Goal: Register for event/course

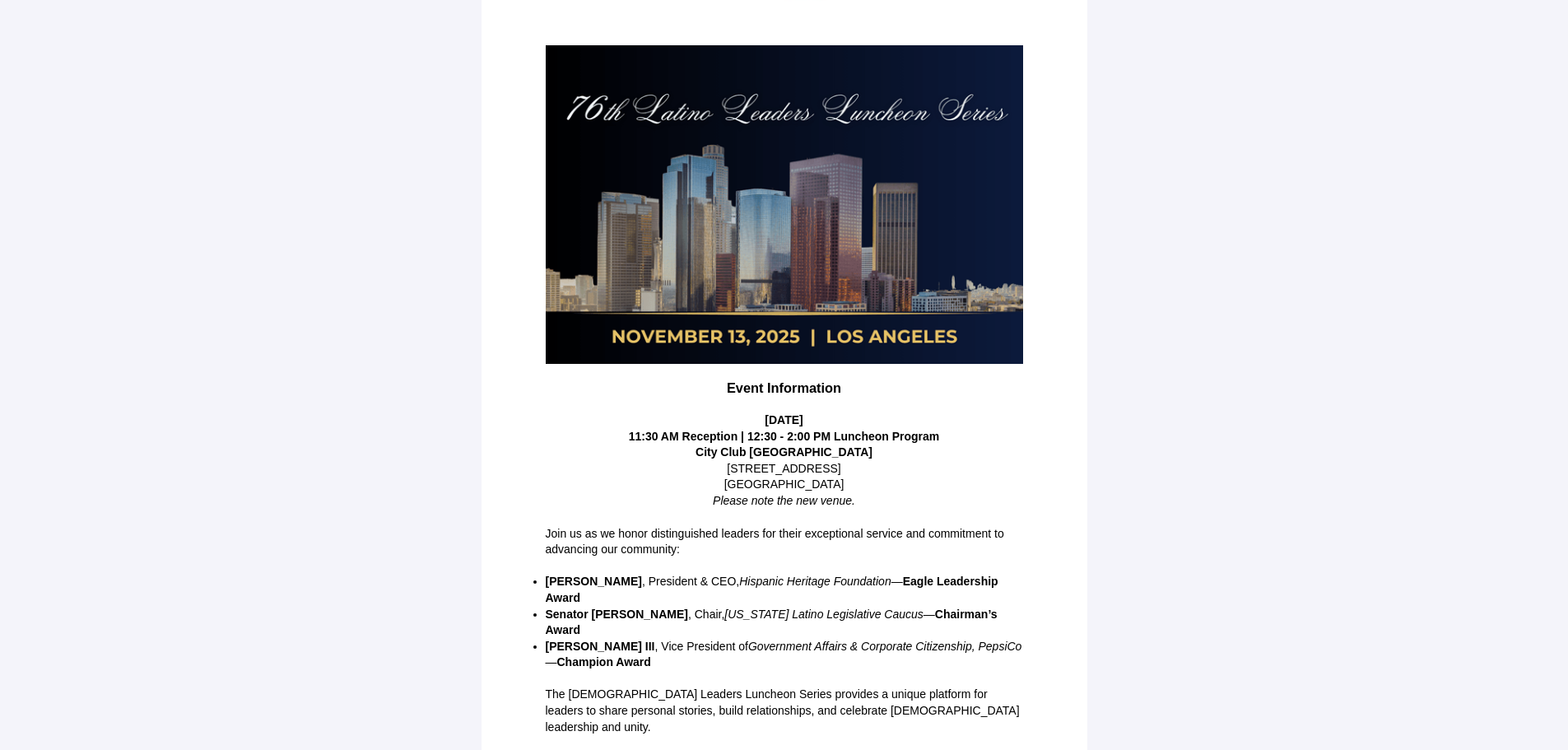
scroll to position [206, 0]
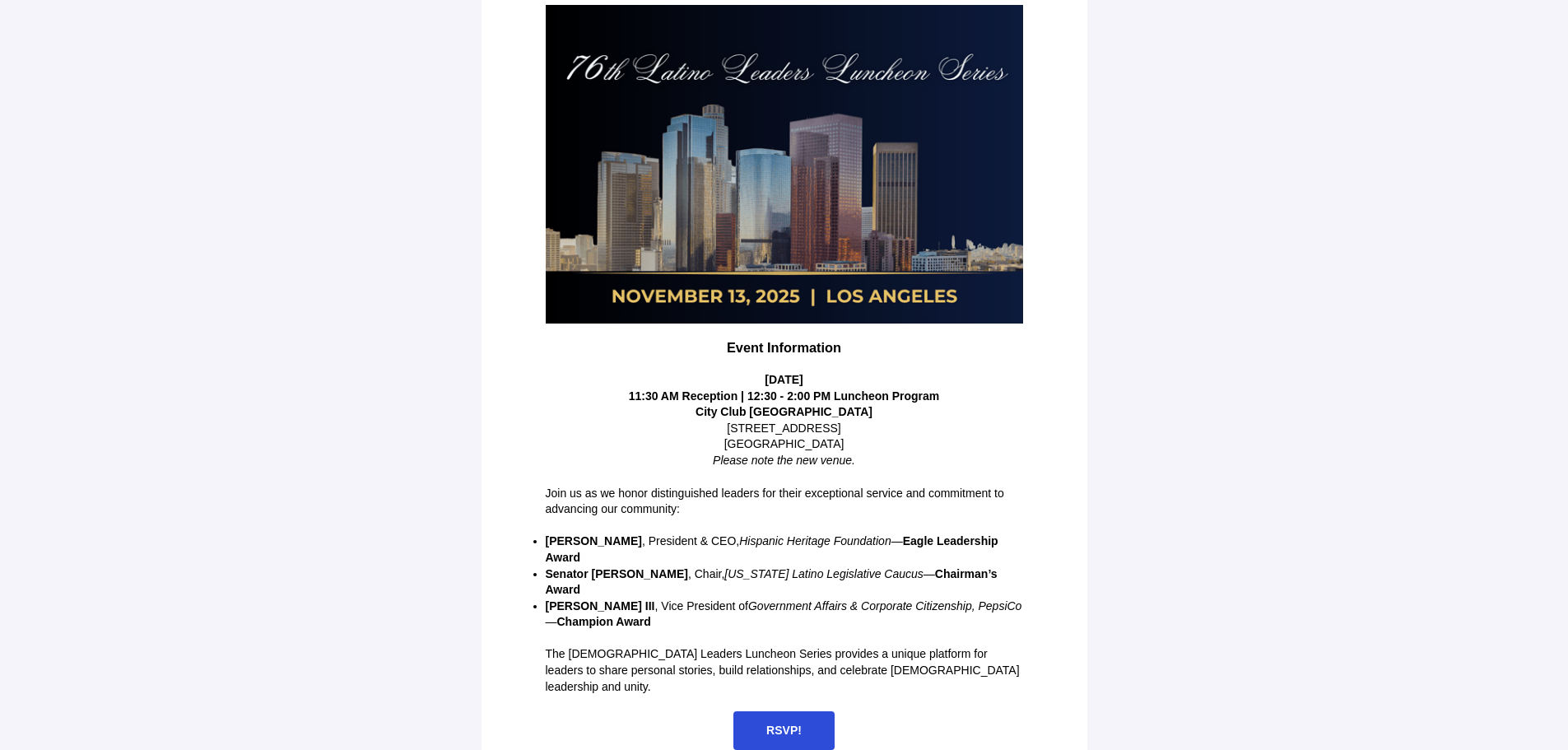
click at [782, 712] on span "RSVP!" at bounding box center [784, 731] width 101 height 39
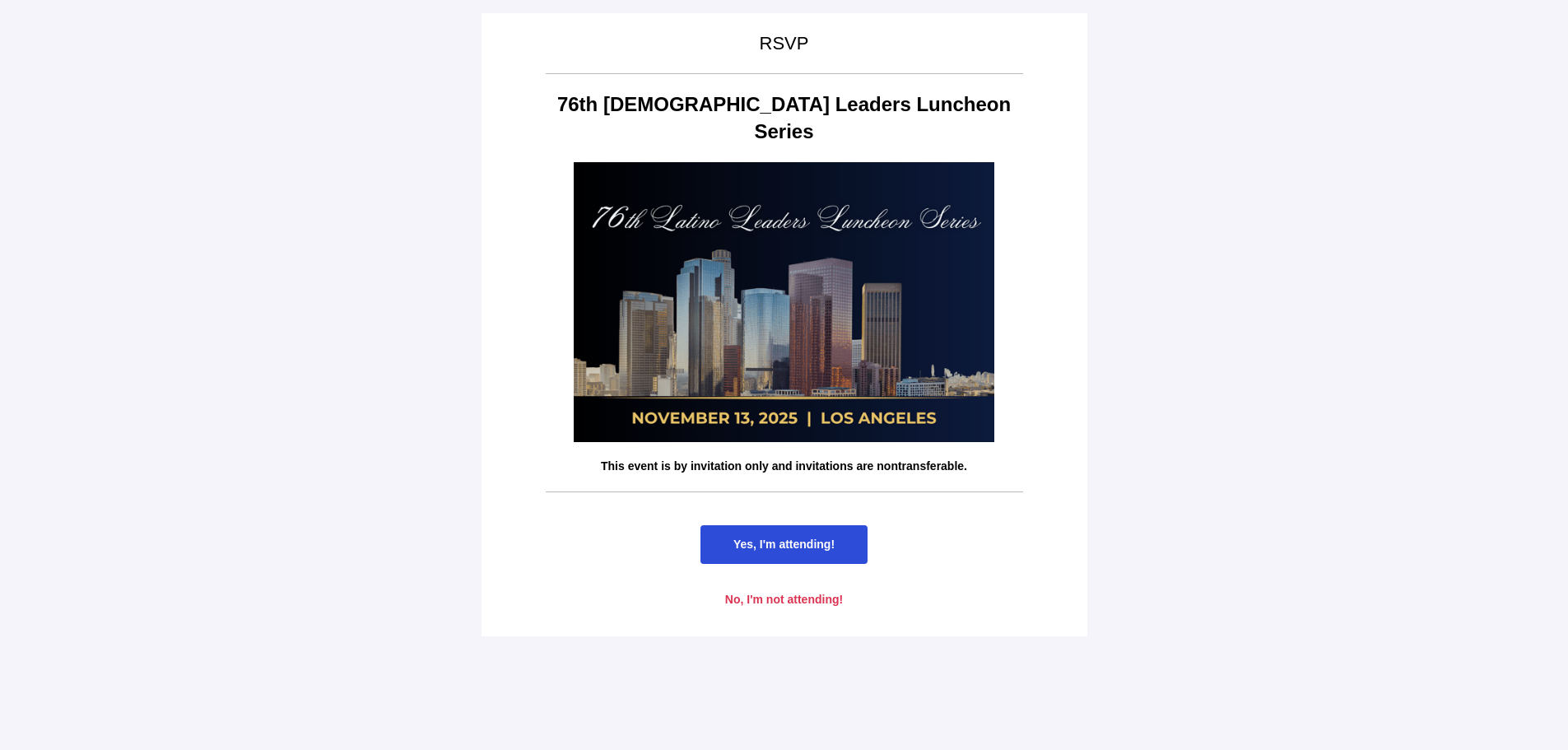
click at [790, 537] on span "Yes, I'm attending!" at bounding box center [784, 543] width 101 height 13
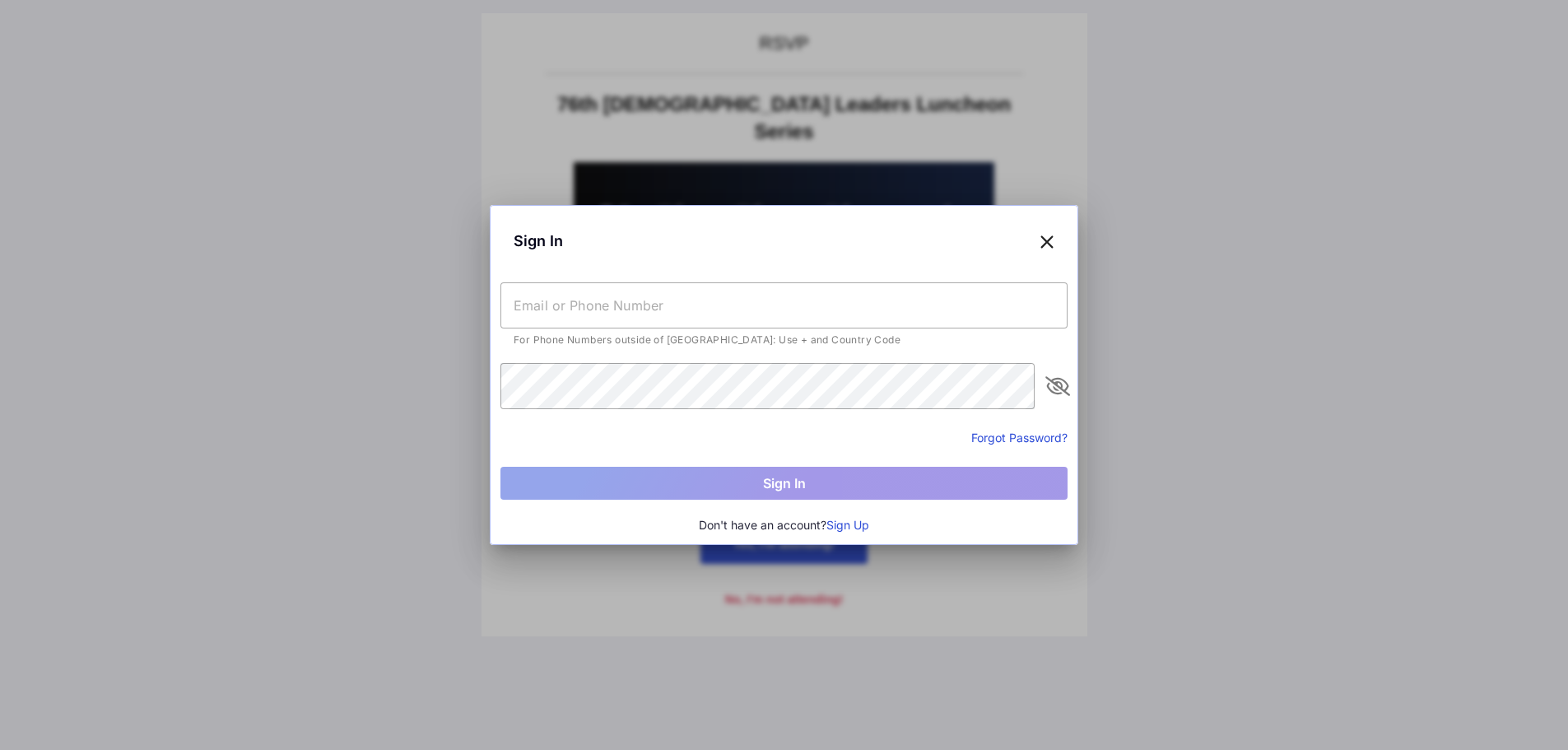
click at [555, 314] on input "text" at bounding box center [784, 305] width 567 height 46
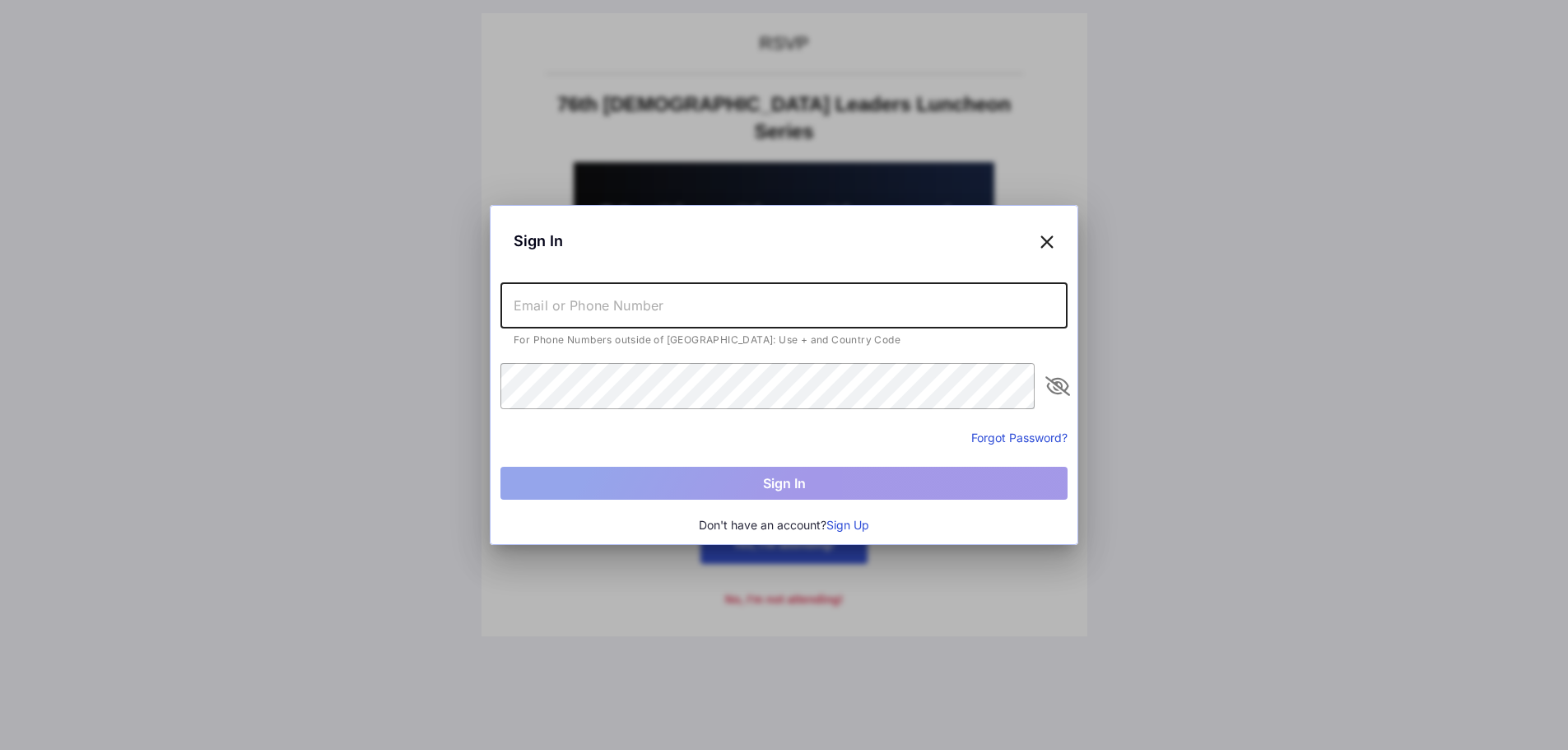
type input "[PERSON_NAME][EMAIL_ADDRESS][PERSON_NAME][DOMAIN_NAME]"
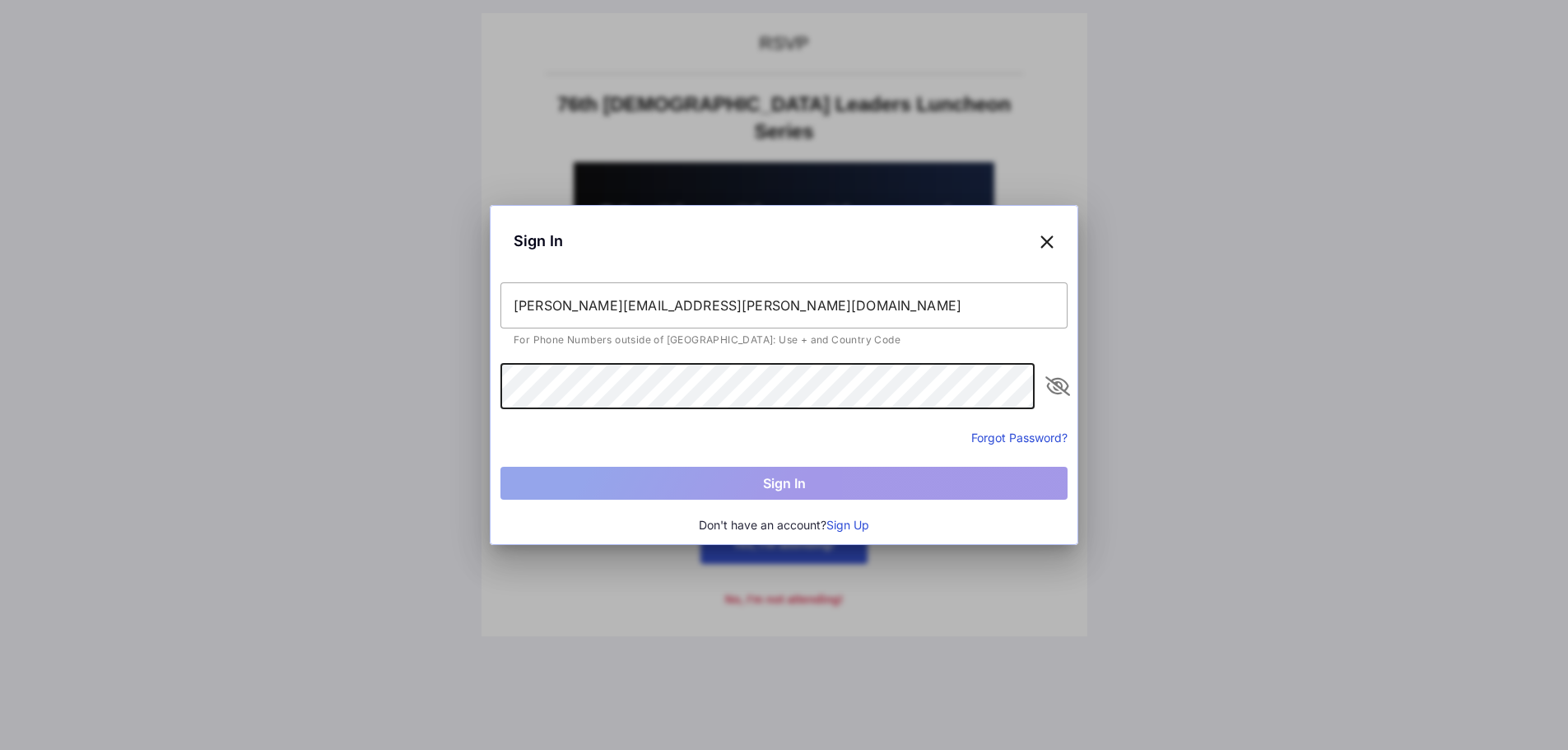
click at [867, 526] on button "Sign Up" at bounding box center [847, 525] width 42 height 18
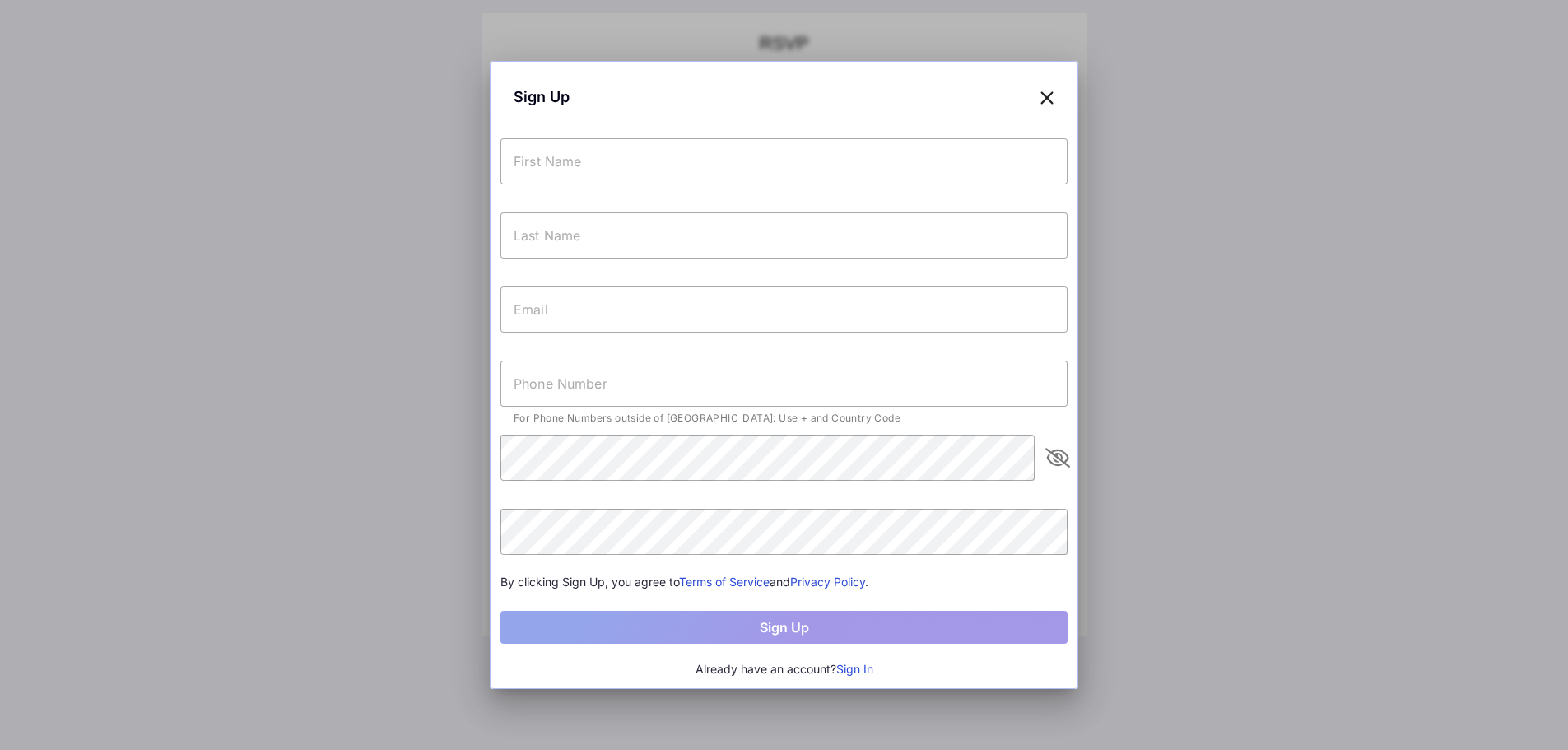
click at [558, 149] on input "text" at bounding box center [784, 162] width 567 height 46
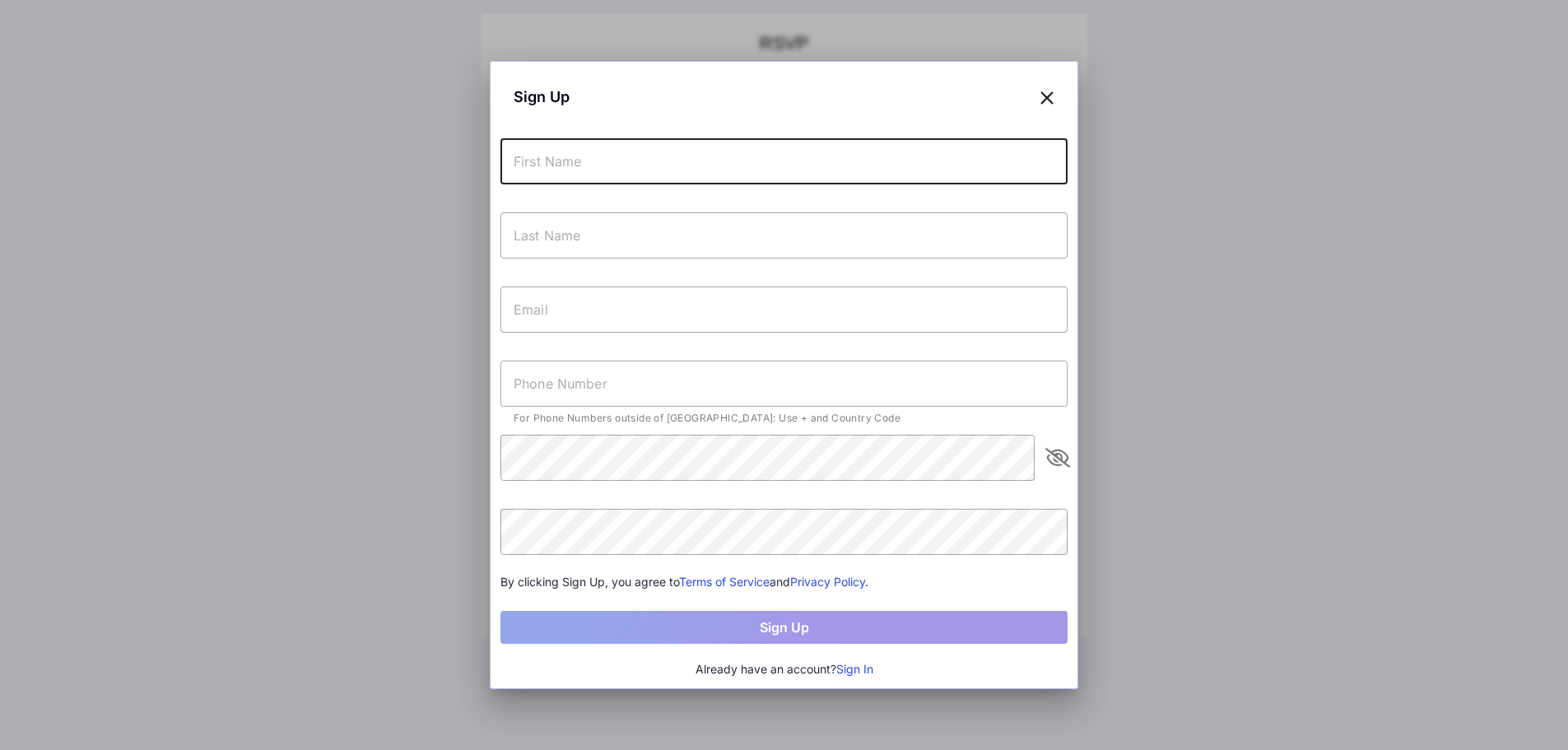
type input "[PERSON_NAME]"
type input "[EMAIL_ADDRESS][DOMAIN_NAME]"
type input "[PHONE_NUMBER]"
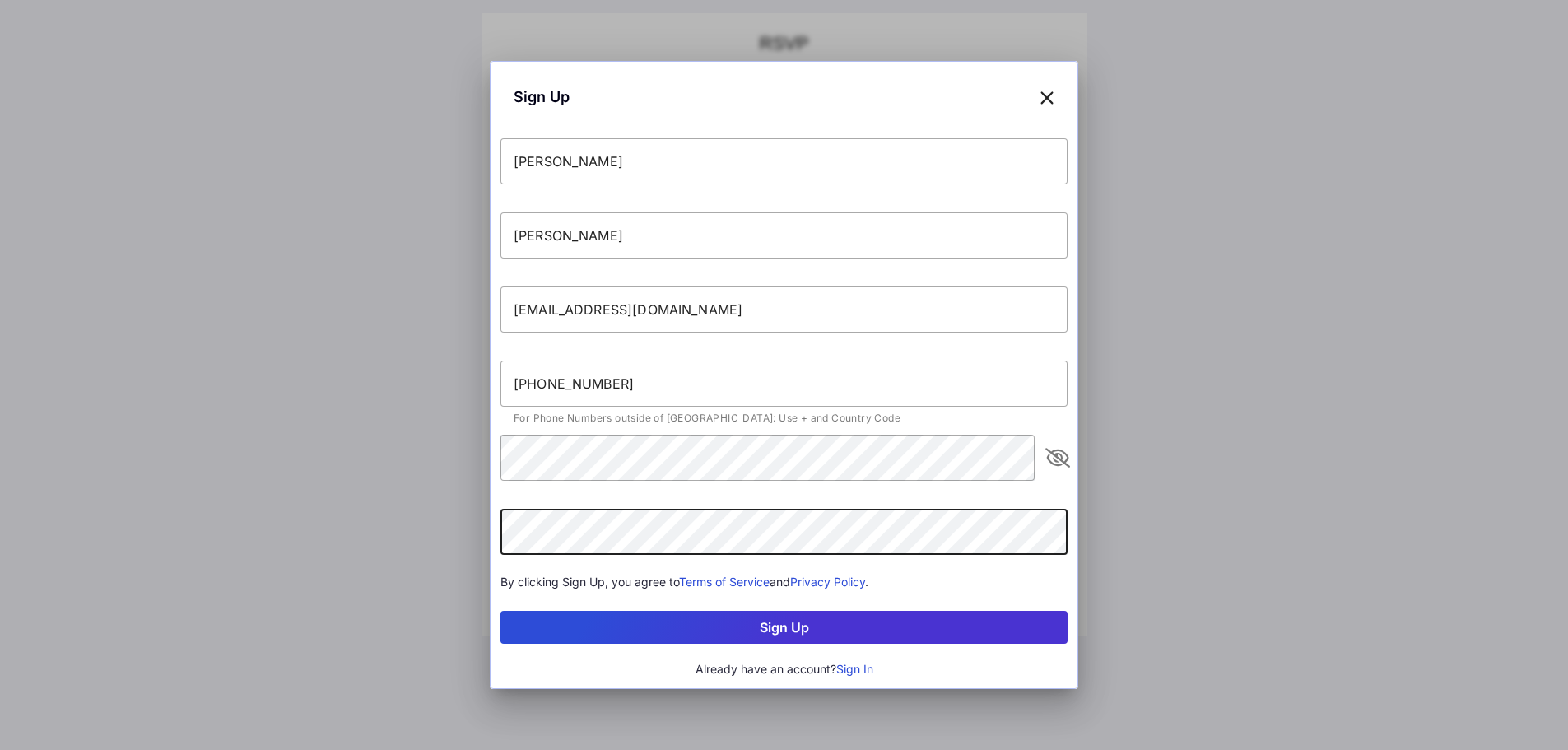
click at [777, 625] on button "Sign Up" at bounding box center [784, 628] width 567 height 33
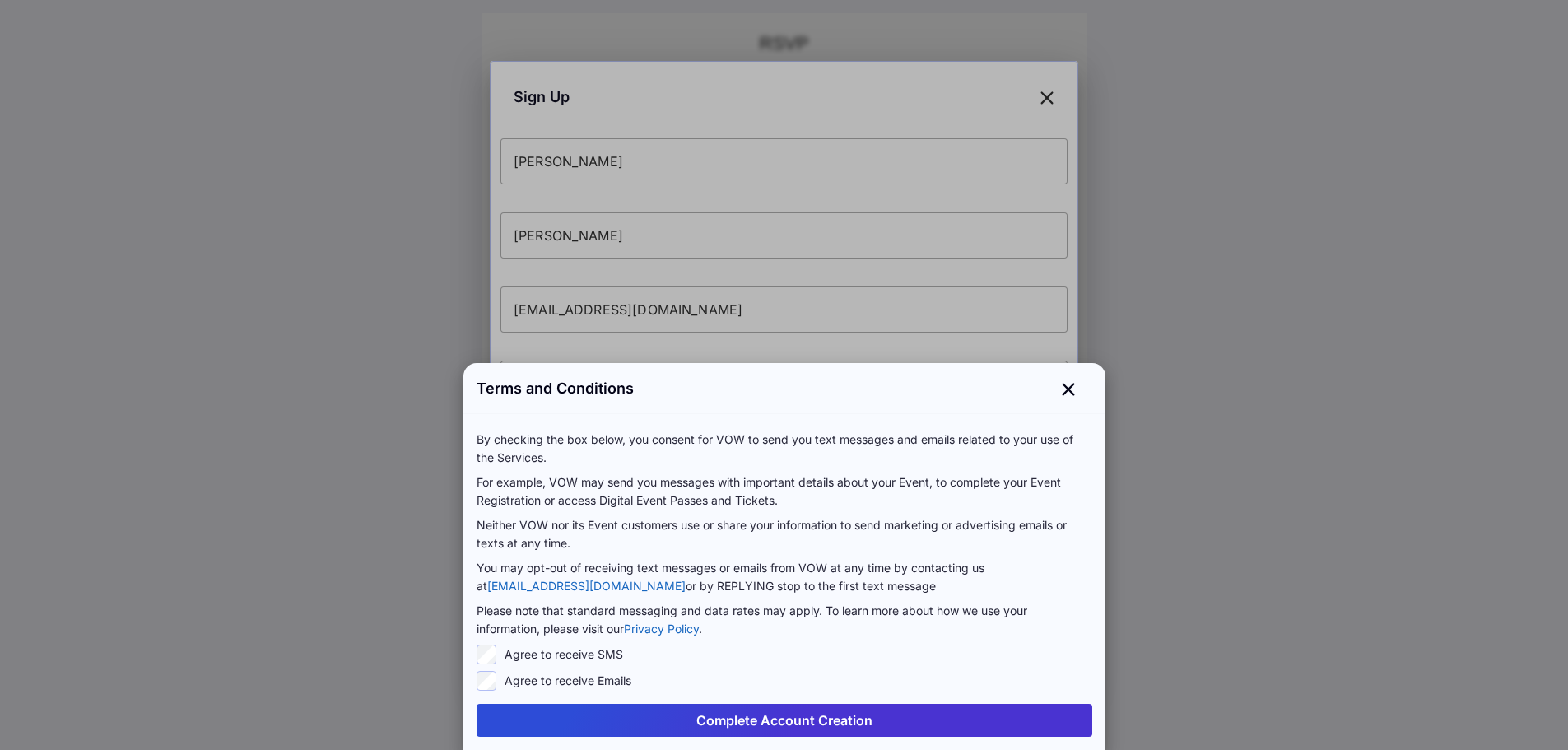
click at [782, 716] on button "Complete Account Creation" at bounding box center [784, 720] width 615 height 33
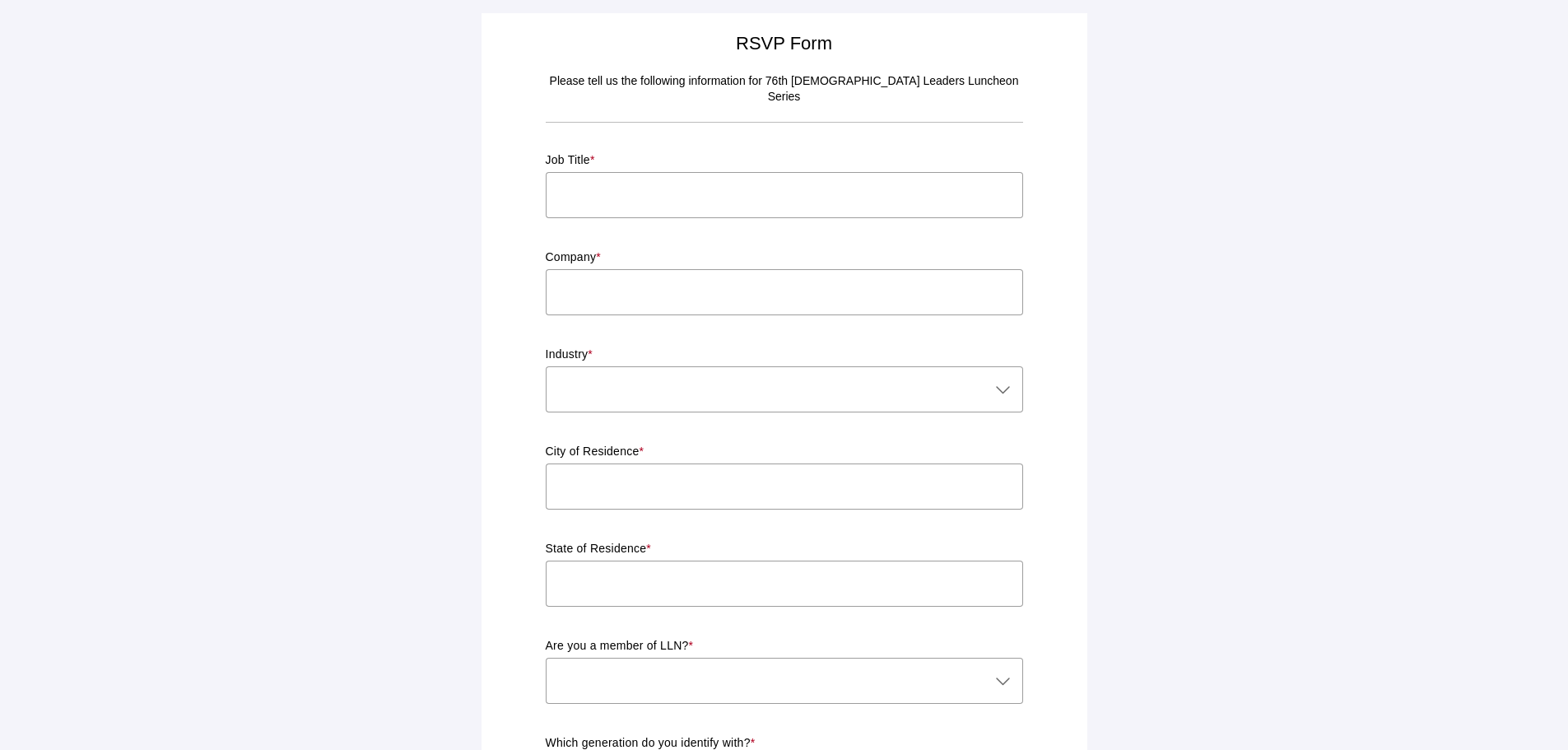
click at [647, 174] on input "text" at bounding box center [784, 195] width 478 height 46
type input "a"
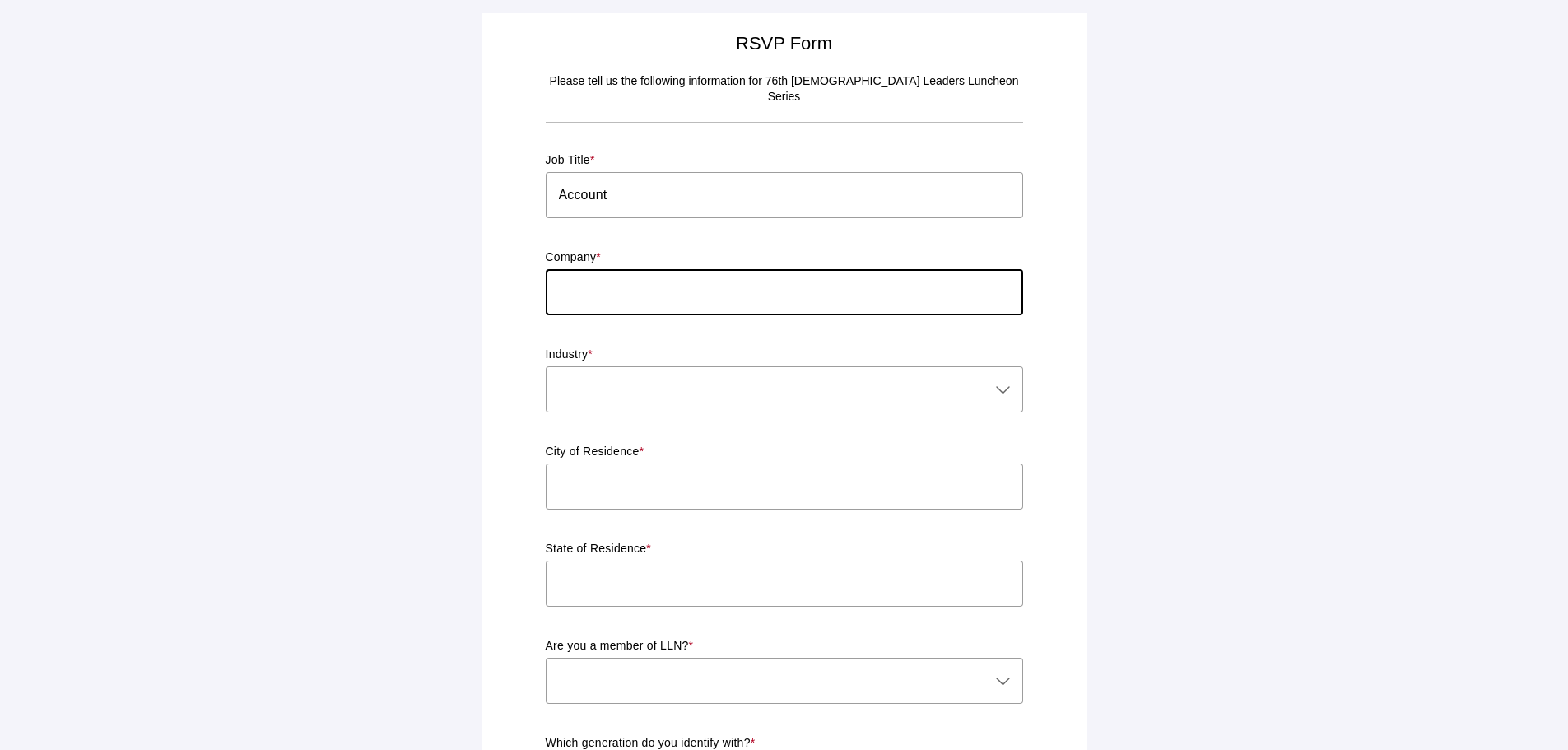
click at [647, 174] on input "Account" at bounding box center [784, 195] width 478 height 46
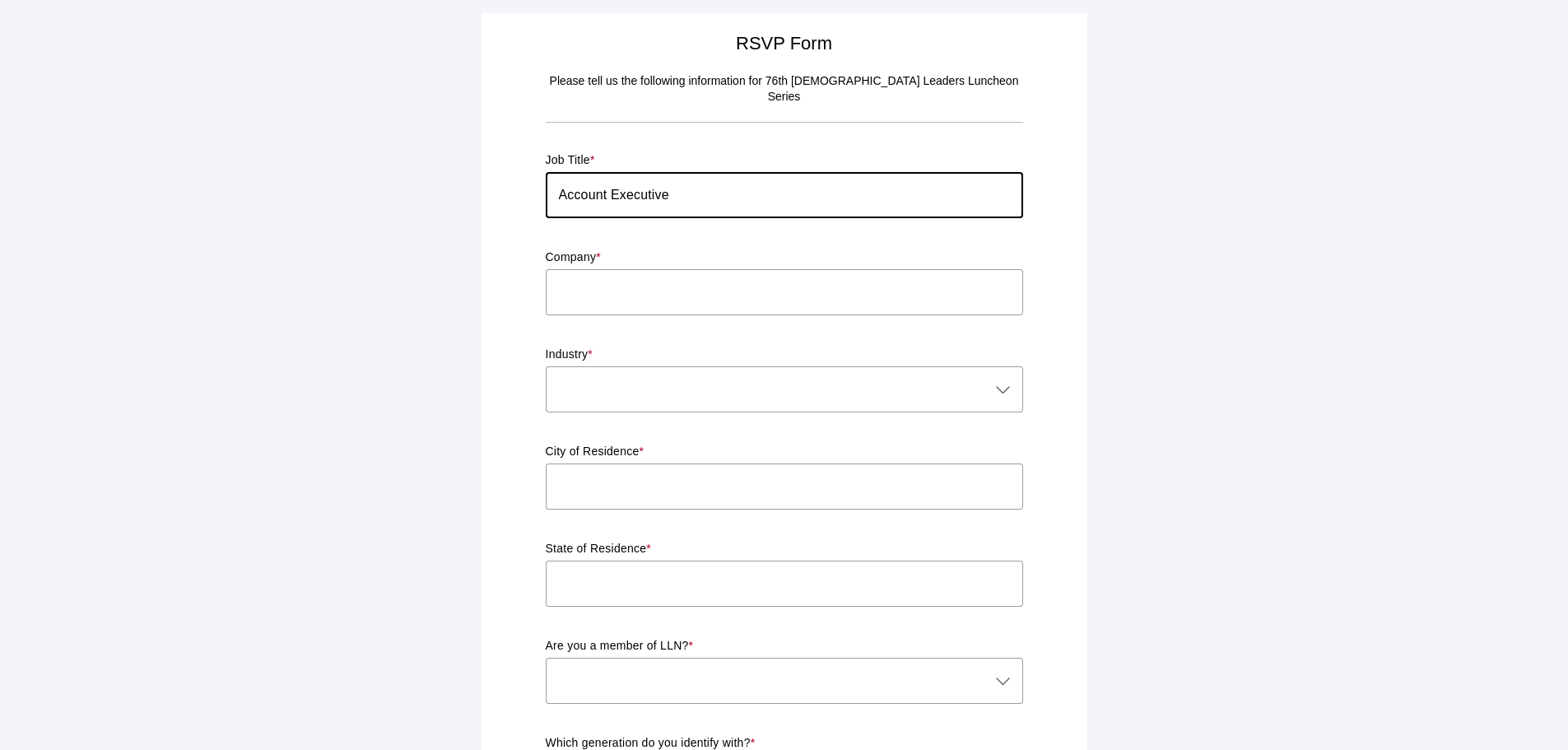
type input "Account Executive"
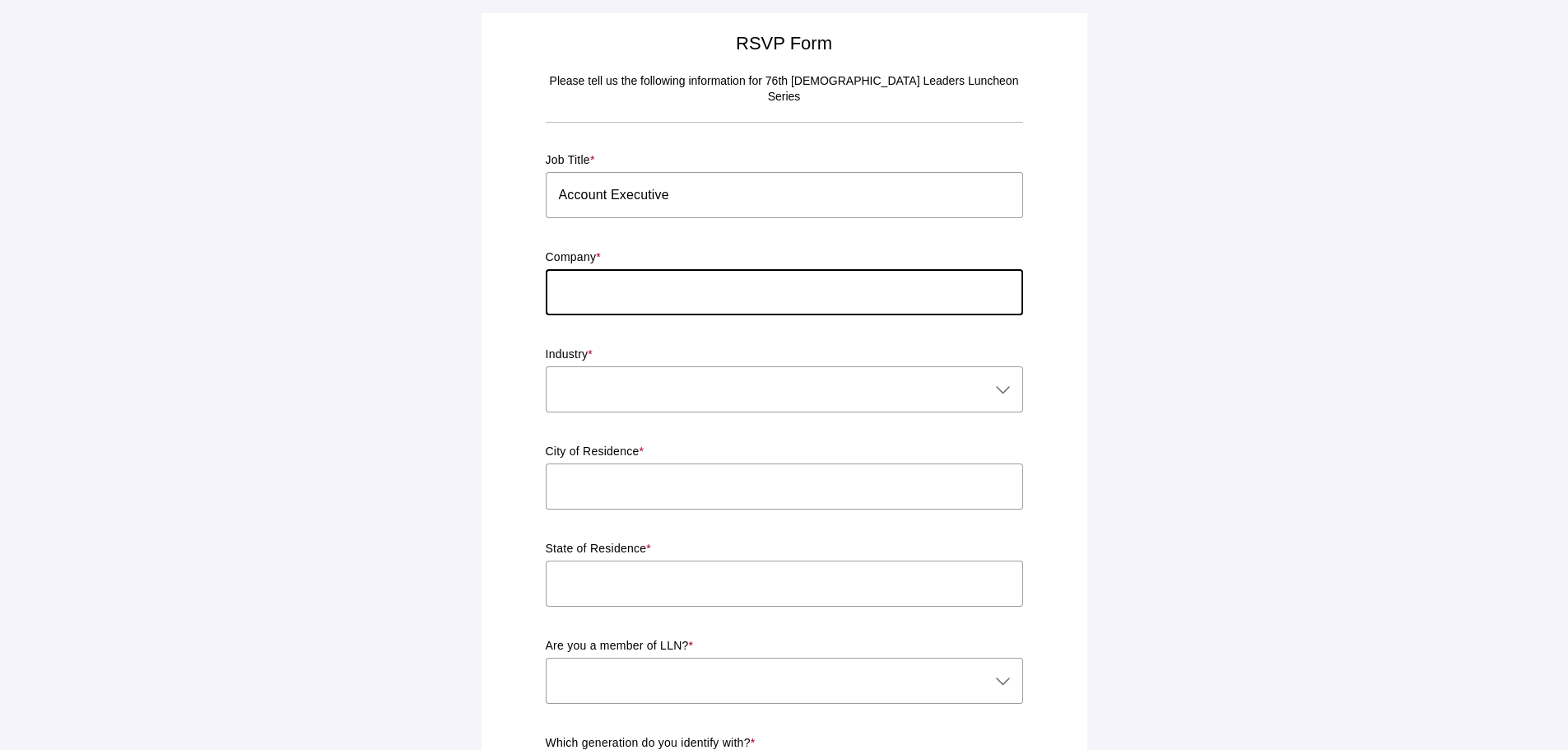
click at [654, 286] on input "text" at bounding box center [784, 293] width 478 height 46
type input "Dayforce"
type input "[GEOGRAPHIC_DATA]"
type input "CA"
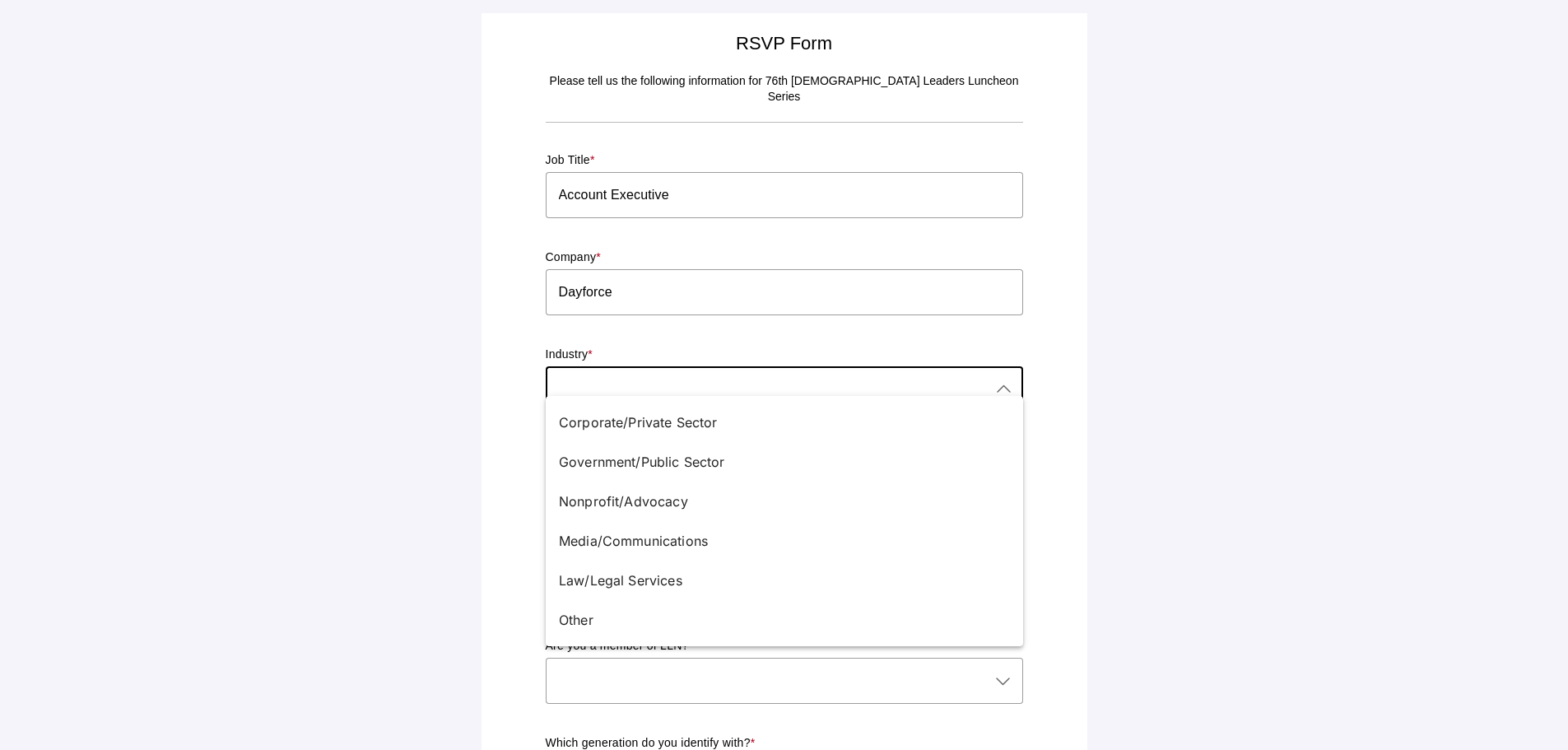
click at [636, 370] on div at bounding box center [767, 389] width 444 height 46
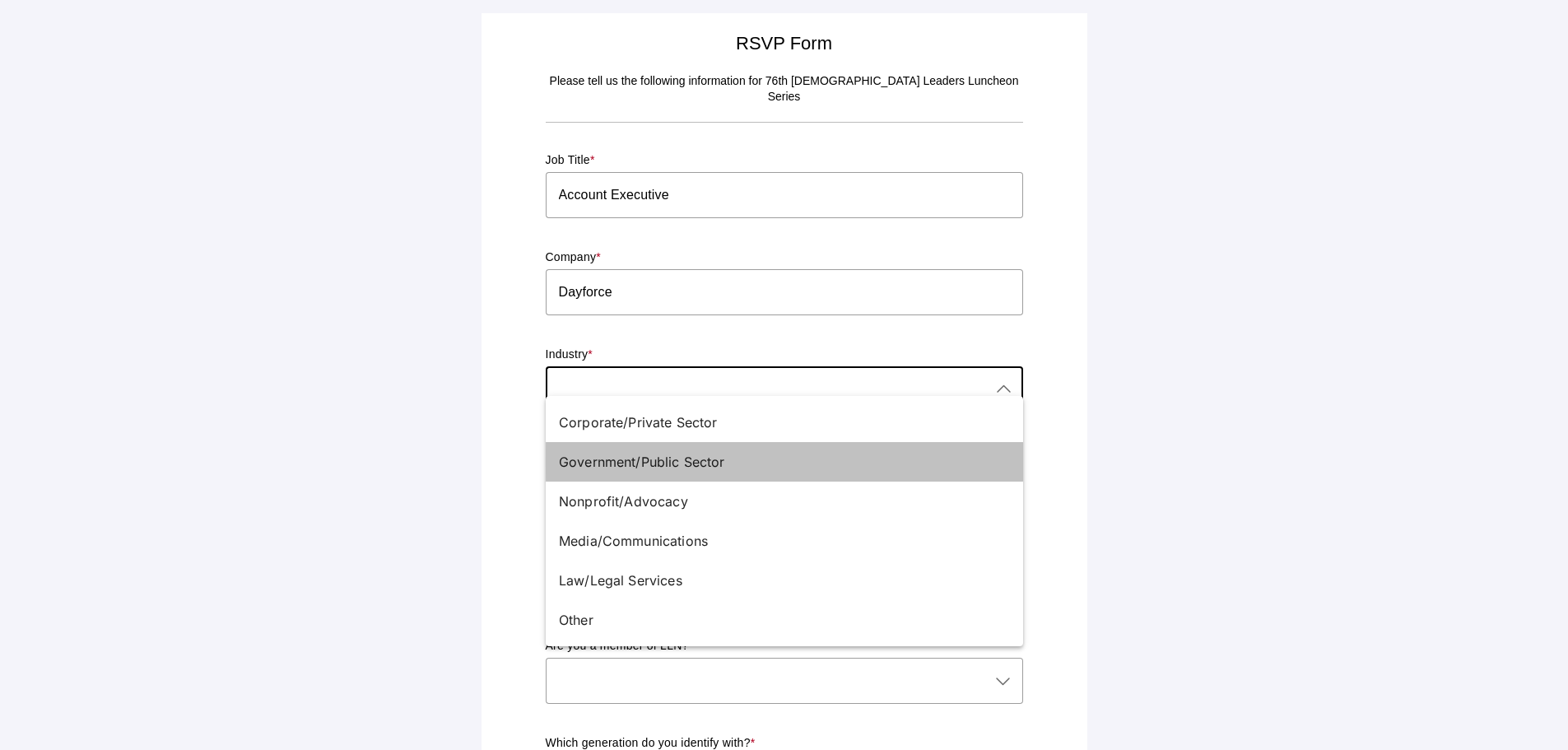
click at [639, 456] on div "Government/Public Sector" at bounding box center [778, 462] width 438 height 20
type input "Government/Public Sector"
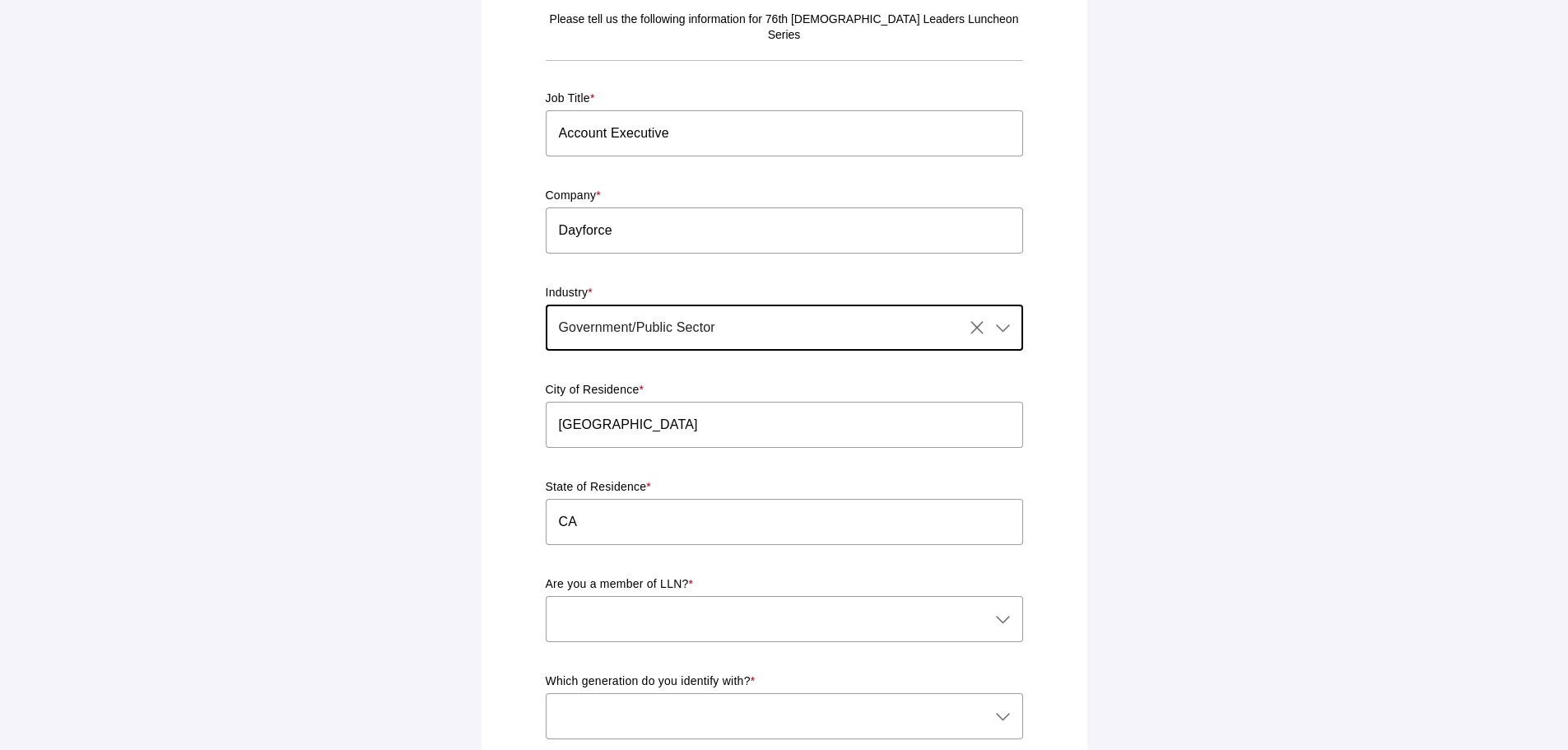
scroll to position [247, 0]
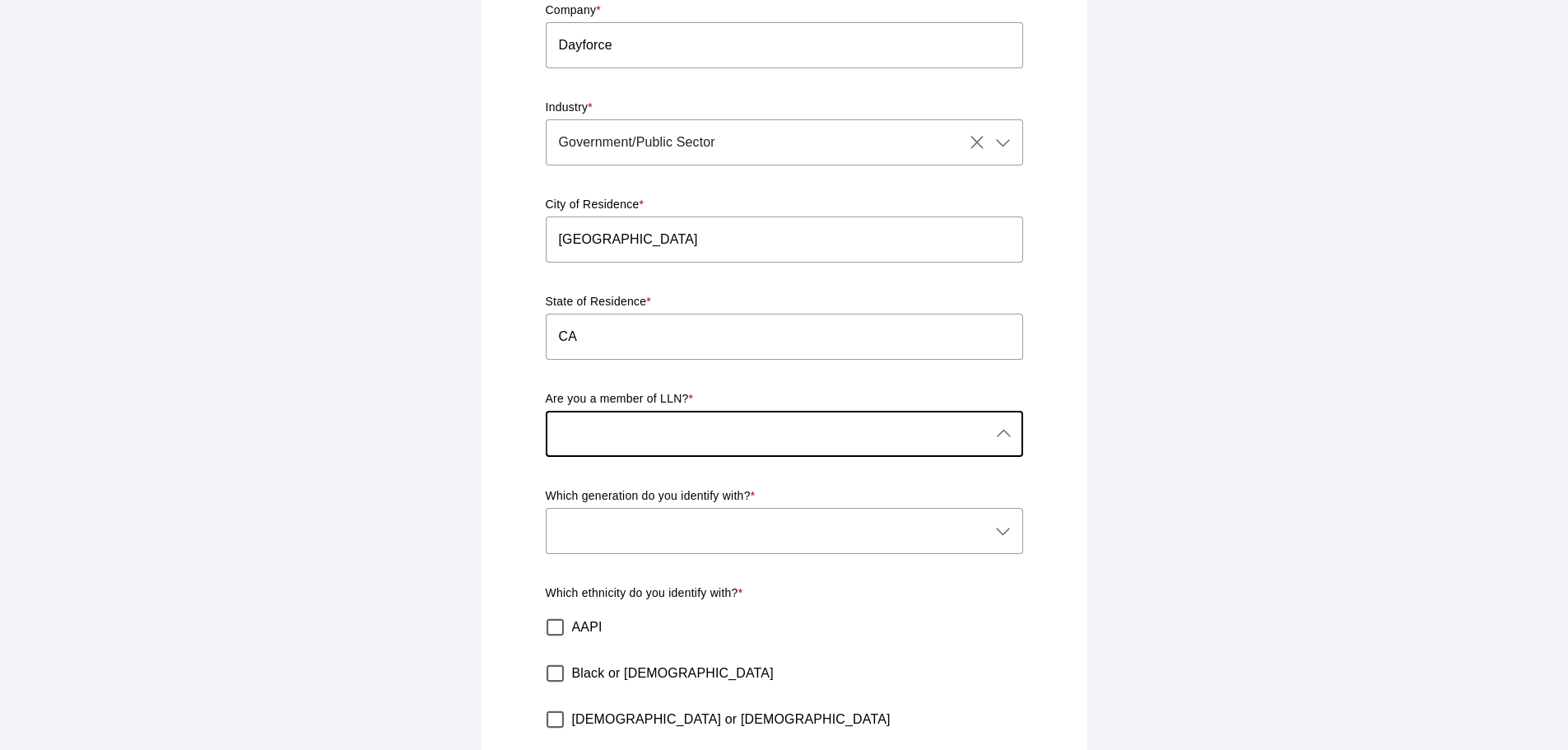
click at [640, 418] on div at bounding box center [767, 434] width 444 height 46
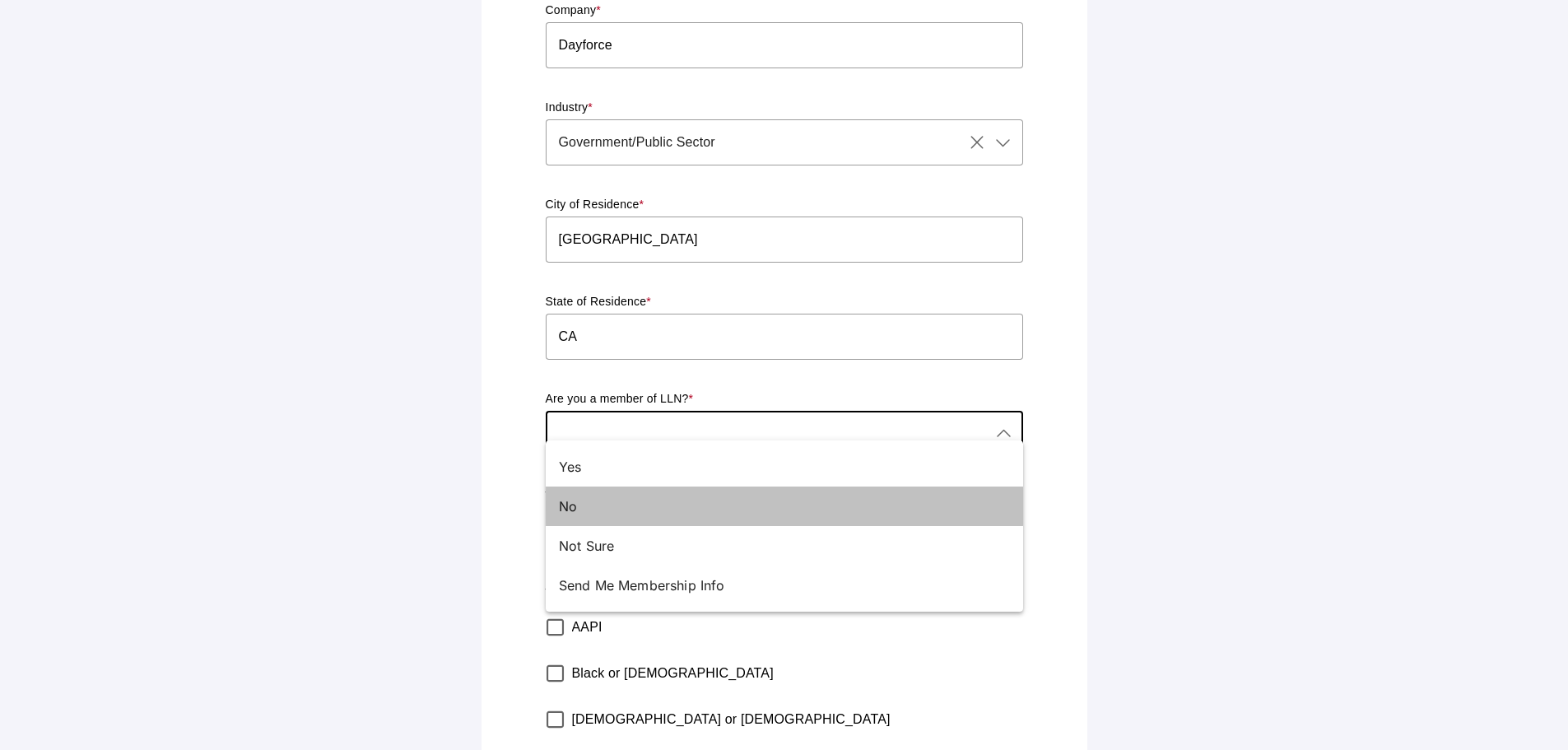
click at [588, 505] on div "No" at bounding box center [778, 506] width 438 height 20
type input "No"
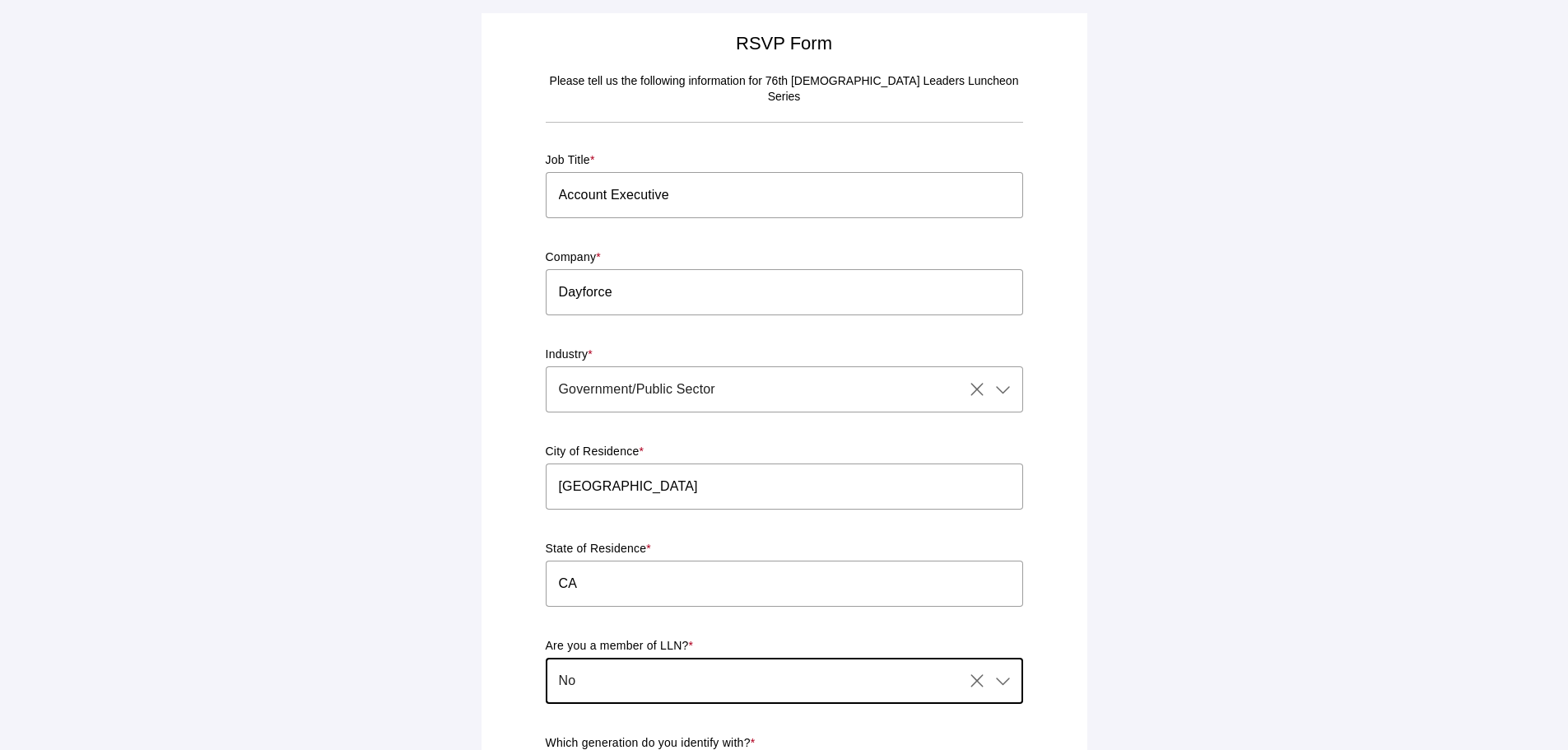
scroll to position [329, 0]
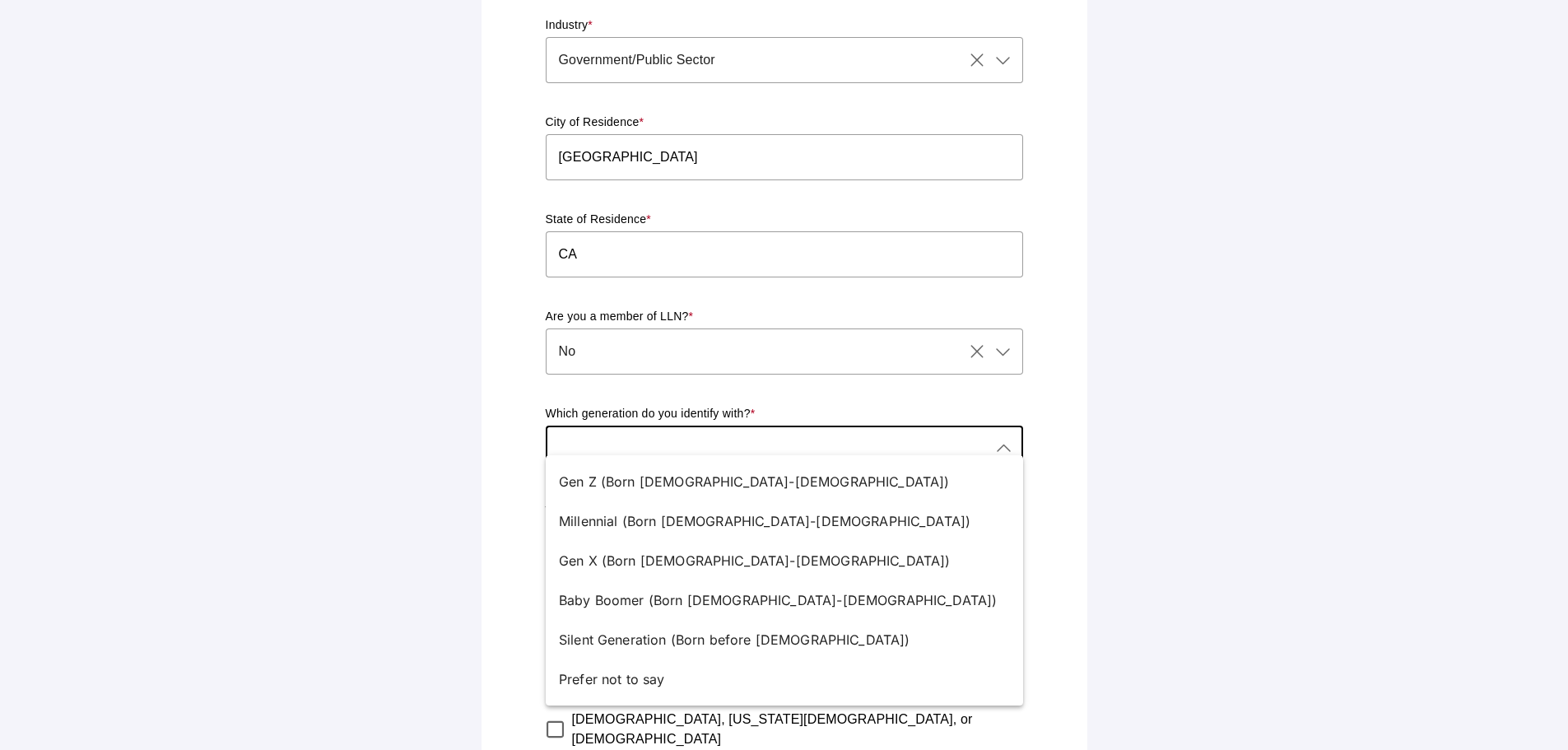
click at [682, 428] on div at bounding box center [767, 449] width 444 height 46
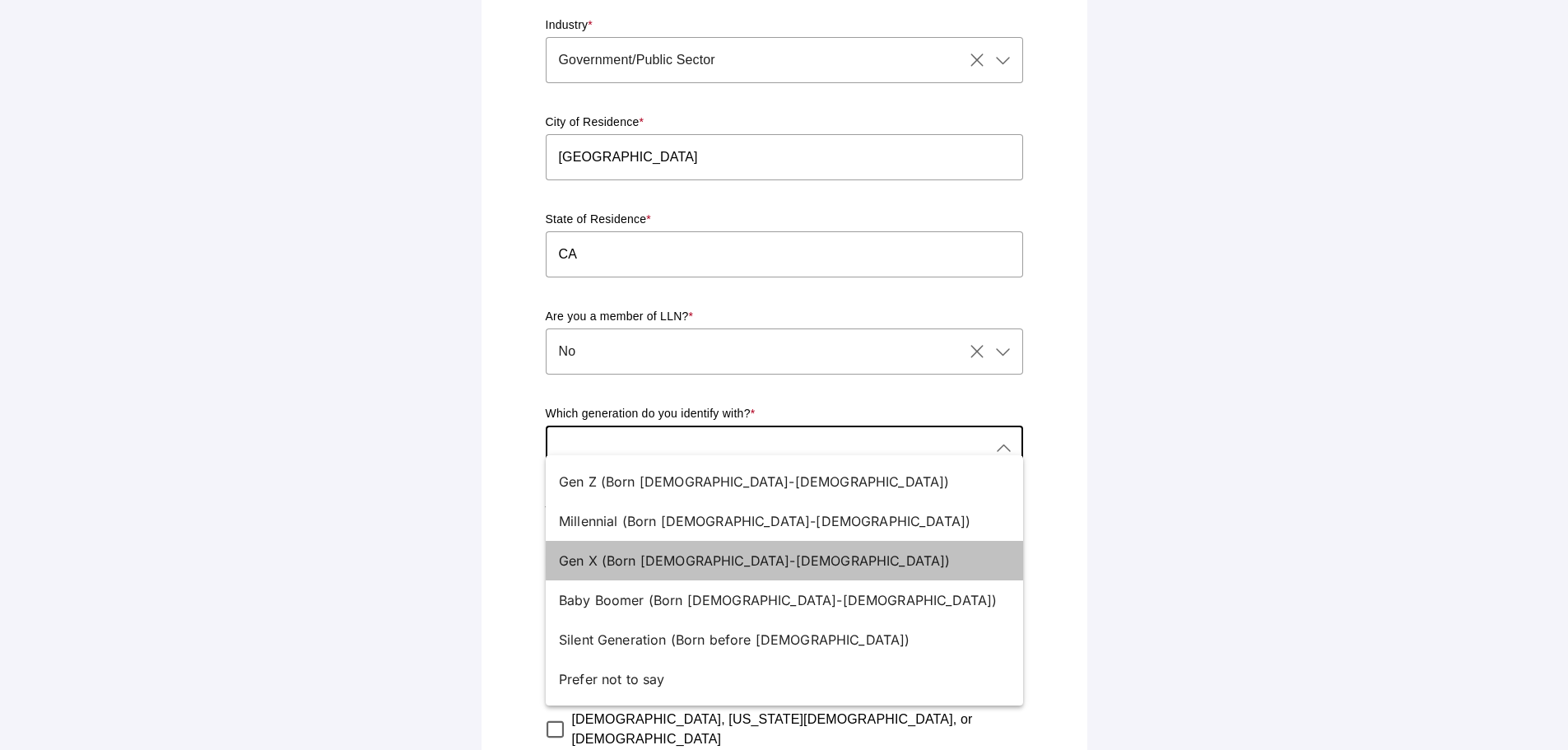
click at [610, 558] on div "Gen X (Born [DEMOGRAPHIC_DATA]-[DEMOGRAPHIC_DATA])" at bounding box center [778, 560] width 438 height 20
type input "Gen X (Born [DEMOGRAPHIC_DATA]-[DEMOGRAPHIC_DATA])"
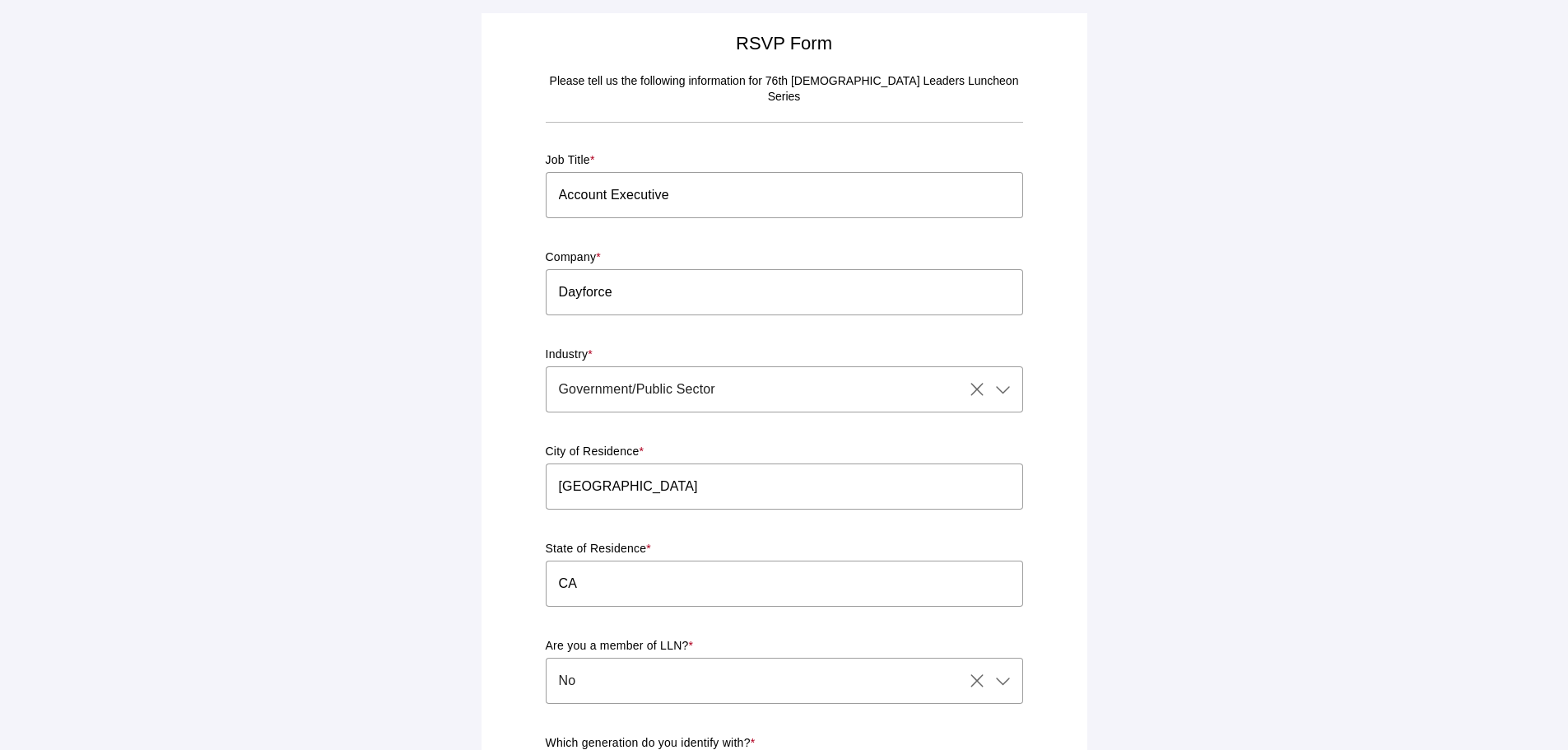
scroll to position [494, 0]
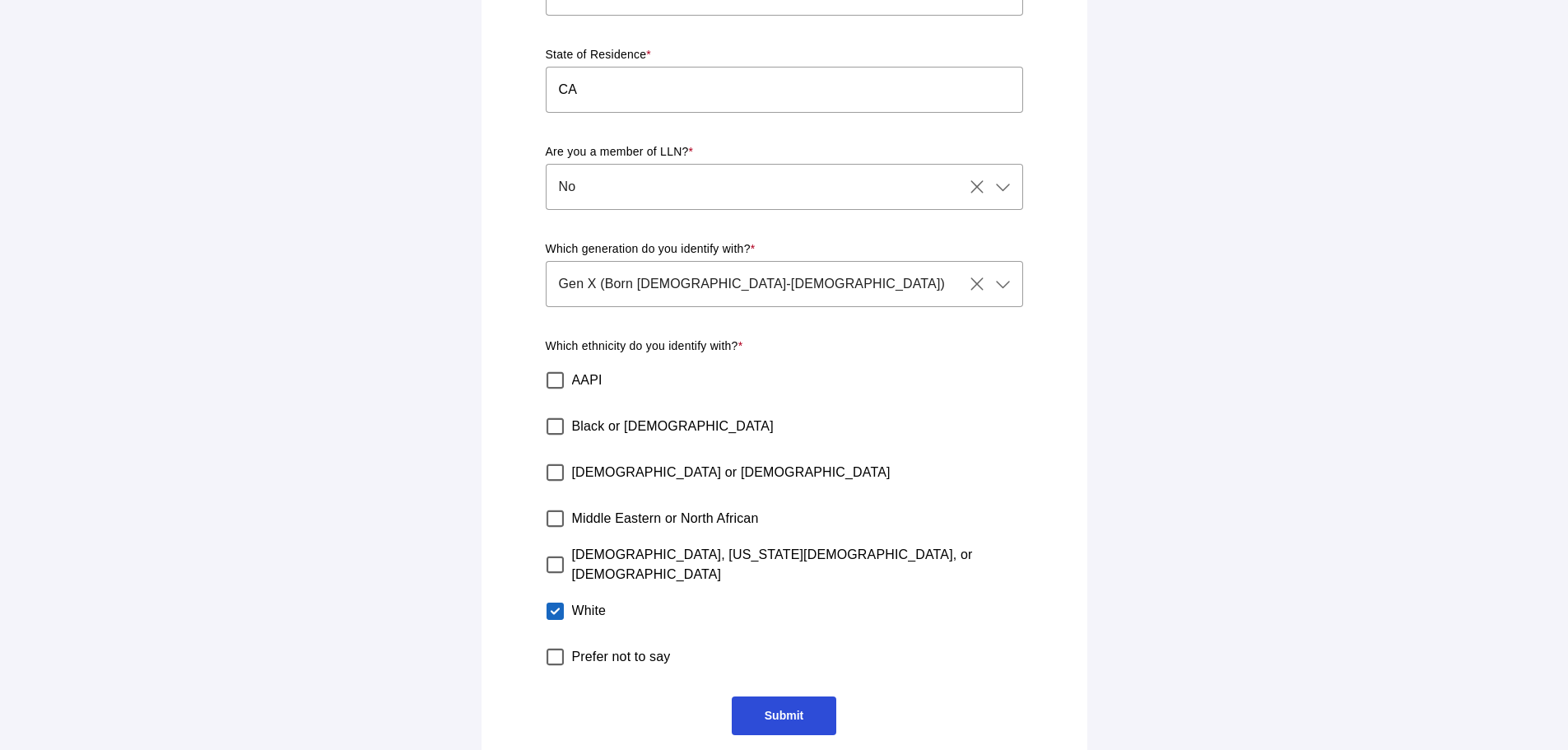
click at [798, 709] on span "Submit" at bounding box center [784, 715] width 39 height 13
